Goal: Communication & Community: Answer question/provide support

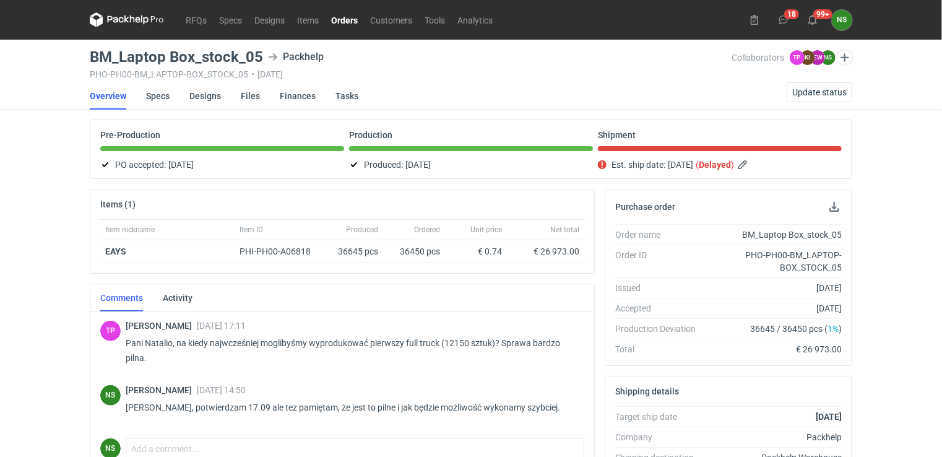
drag, startPoint x: 0, startPoint y: 0, endPoint x: 338, endPoint y: 24, distance: 338.9
click at [329, 24] on link "Orders" at bounding box center [344, 19] width 39 height 15
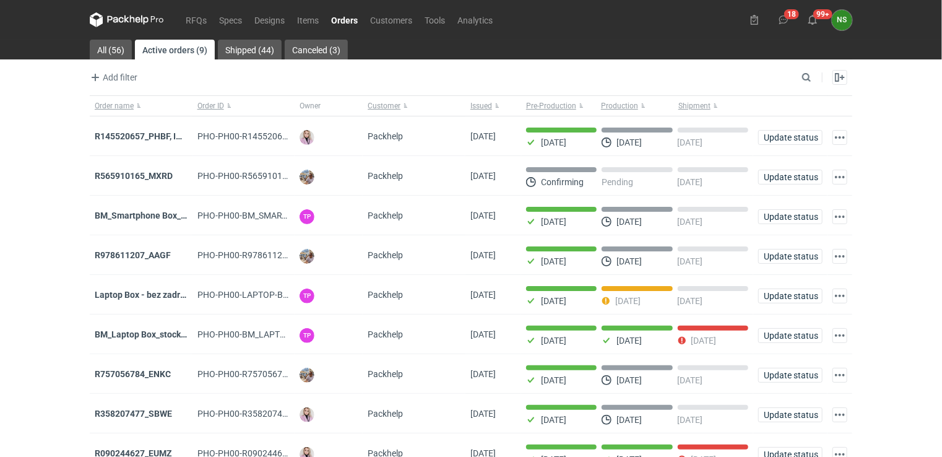
click at [163, 179] on strong "R565910165_MXRD" at bounding box center [134, 176] width 78 height 10
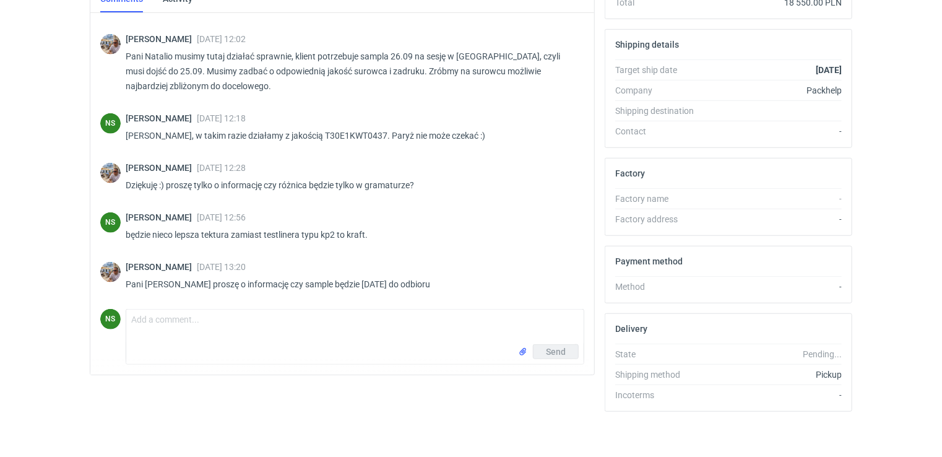
scroll to position [526, 0]
click at [215, 328] on textarea "Comment message" at bounding box center [355, 327] width 458 height 35
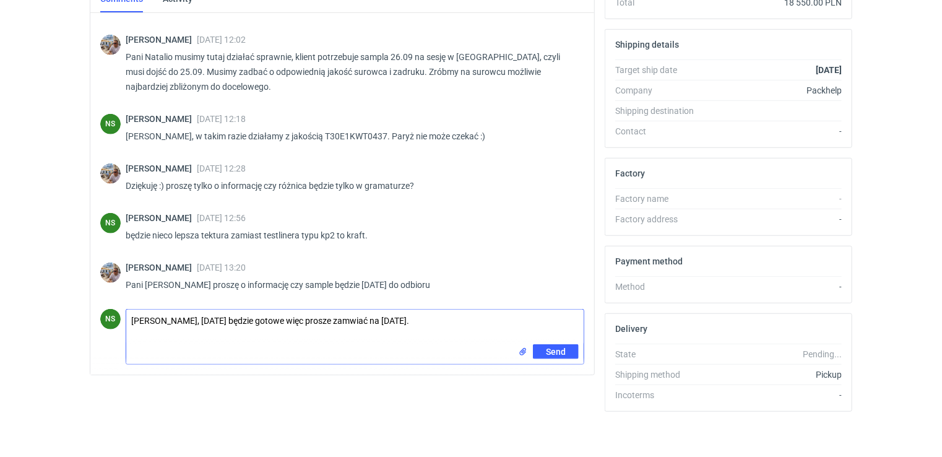
click at [298, 318] on textarea "[PERSON_NAME], [DATE] będzie gotowe więc prosze zamwiać na [DATE]." at bounding box center [355, 327] width 458 height 35
click at [337, 318] on textarea "[PERSON_NAME], [DATE] będzie gotowe więc proszę zamwiać na [DATE]." at bounding box center [355, 327] width 458 height 35
type textarea "[PERSON_NAME], [DATE] będzie gotowe więc proszę zmawiać na [DATE]."
click at [549, 350] on span "Send" at bounding box center [556, 351] width 20 height 9
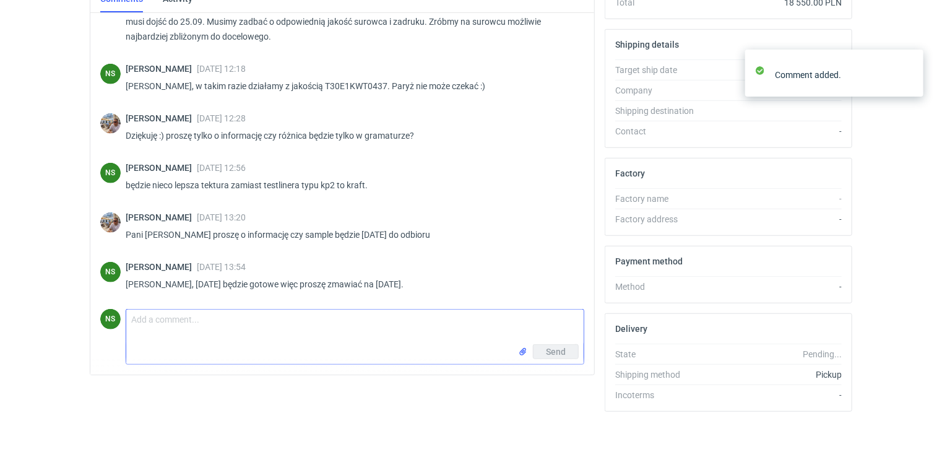
scroll to position [576, 0]
